Goal: Task Accomplishment & Management: Manage account settings

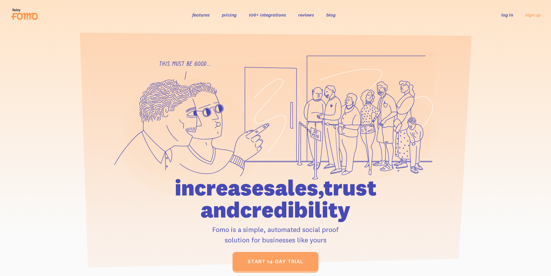
click at [504, 16] on link "log in" at bounding box center [508, 15] width 12 height 6
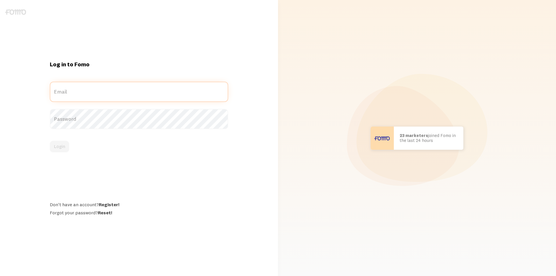
type input "[PERSON_NAME][EMAIL_ADDRESS][PERSON_NAME][DOMAIN_NAME]"
click at [32, 135] on div "Log in to Fomo jenny.oelkers@teachingchannel.com Email Password Login Don't hav…" at bounding box center [139, 137] width 278 height 155
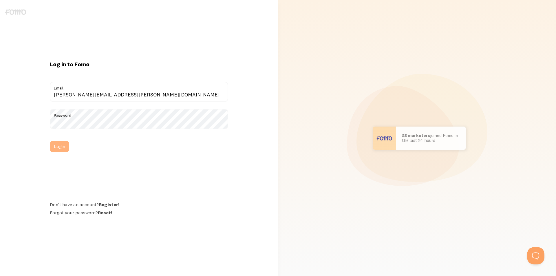
click at [63, 147] on button "Login" at bounding box center [59, 147] width 19 height 12
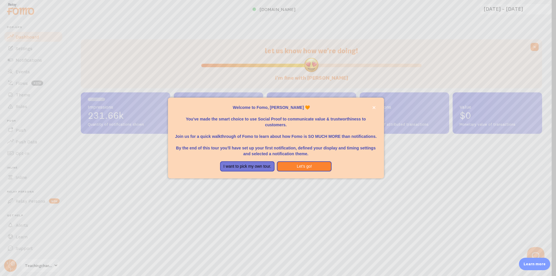
scroll to position [152, 457]
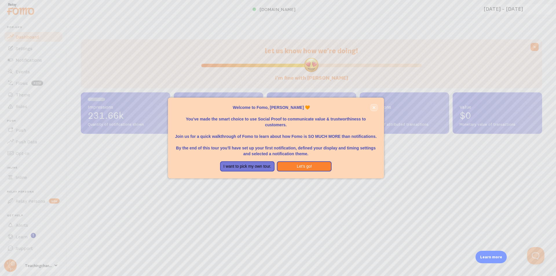
click at [375, 107] on icon "close," at bounding box center [373, 107] width 3 height 3
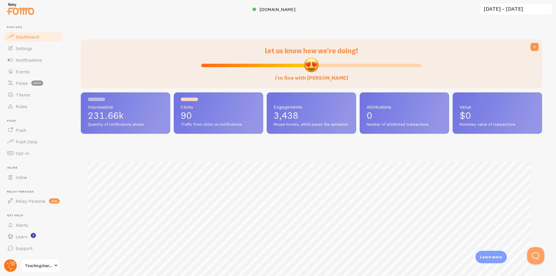
click at [7, 260] on icon at bounding box center [10, 265] width 14 height 14
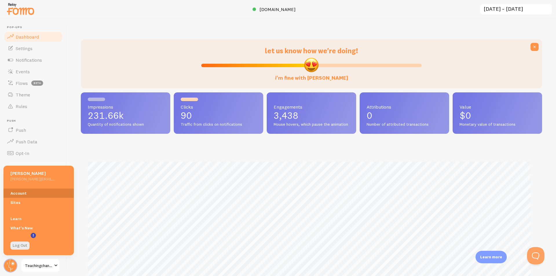
click at [25, 190] on link "Account" at bounding box center [38, 192] width 70 height 9
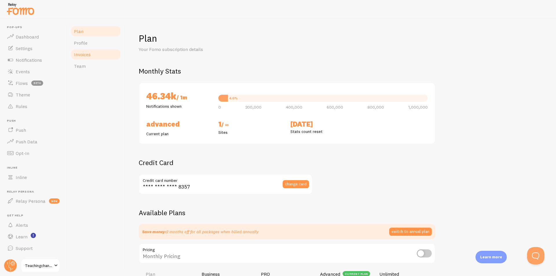
click at [85, 59] on link "Invoices" at bounding box center [95, 55] width 51 height 12
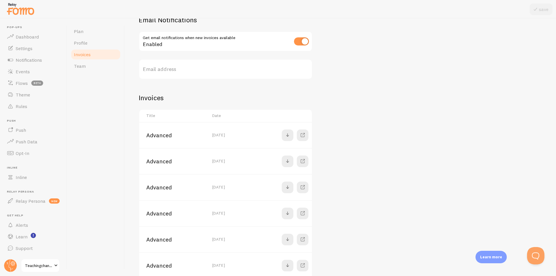
scroll to position [58, 0]
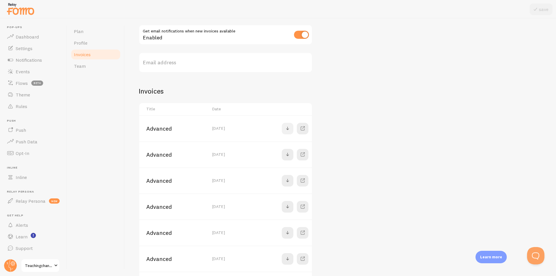
click at [287, 129] on span at bounding box center [287, 128] width 7 height 7
